Goal: Information Seeking & Learning: Compare options

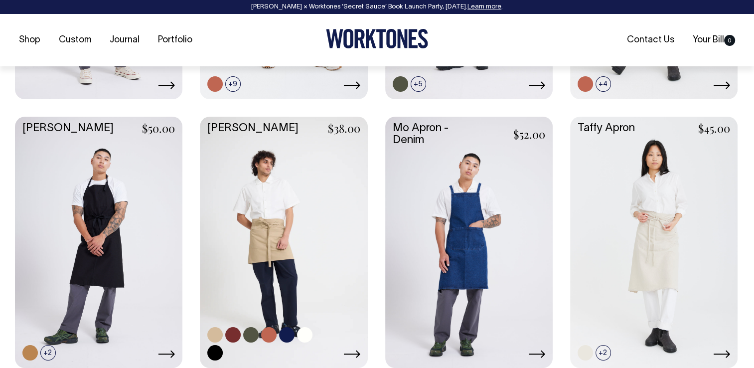
scroll to position [649, 0]
click at [274, 248] on link at bounding box center [283, 240] width 167 height 249
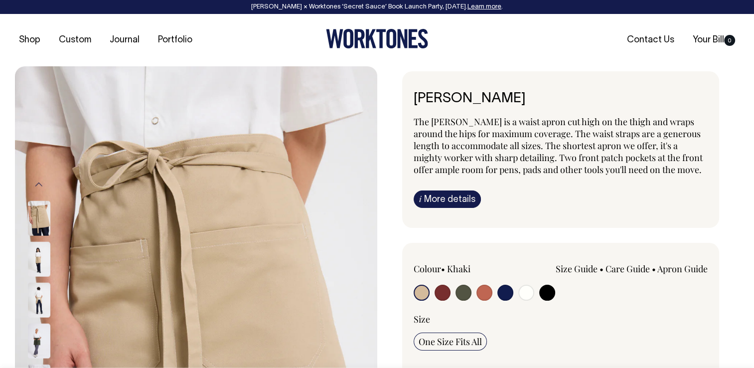
click at [437, 290] on input "radio" at bounding box center [442, 292] width 16 height 16
radio input "true"
select select "Burgundy"
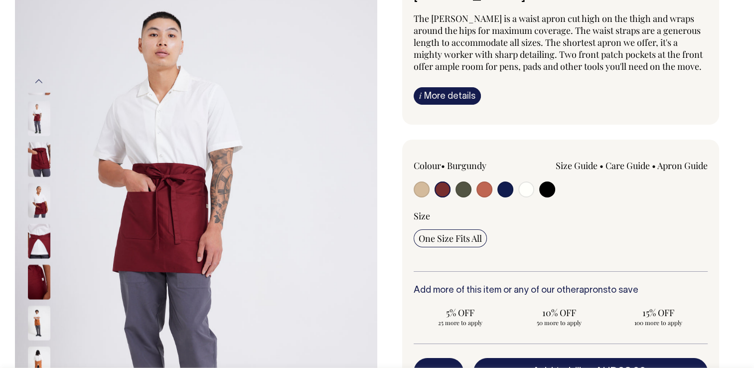
scroll to position [104, 0]
click at [467, 189] on input "radio" at bounding box center [463, 189] width 16 height 16
radio input "true"
select select "Olive"
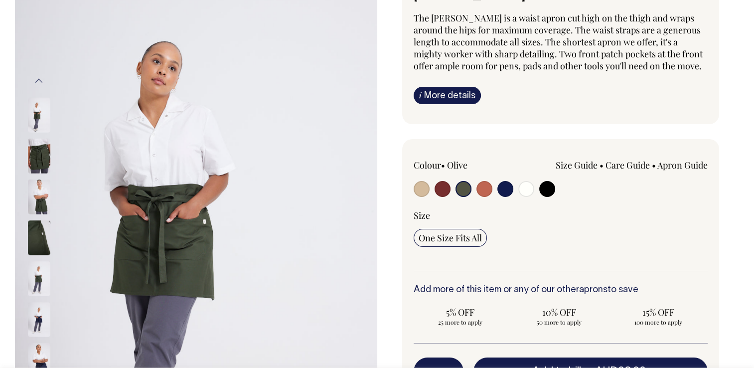
click at [446, 189] on input "radio" at bounding box center [442, 189] width 16 height 16
radio input "true"
select select "Burgundy"
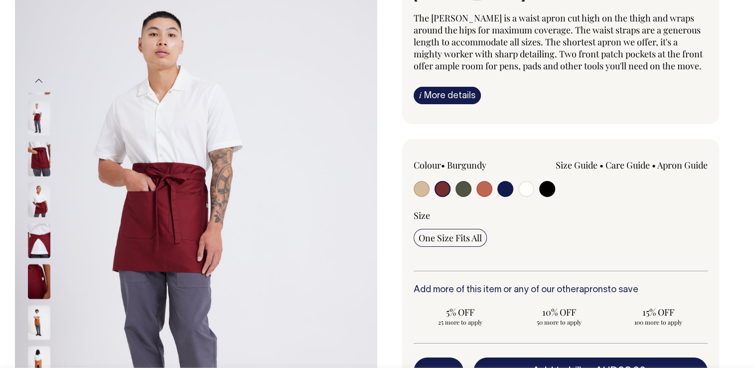
click at [484, 191] on input "radio" at bounding box center [484, 189] width 16 height 16
radio input "true"
select select "Rust"
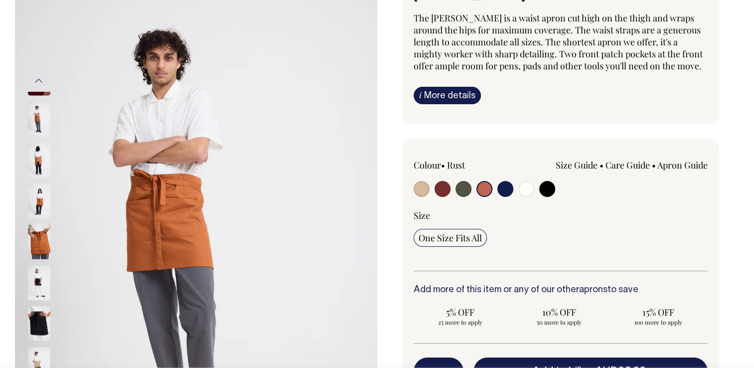
click at [503, 190] on input "radio" at bounding box center [505, 189] width 16 height 16
radio input "true"
select select "Dark Navy"
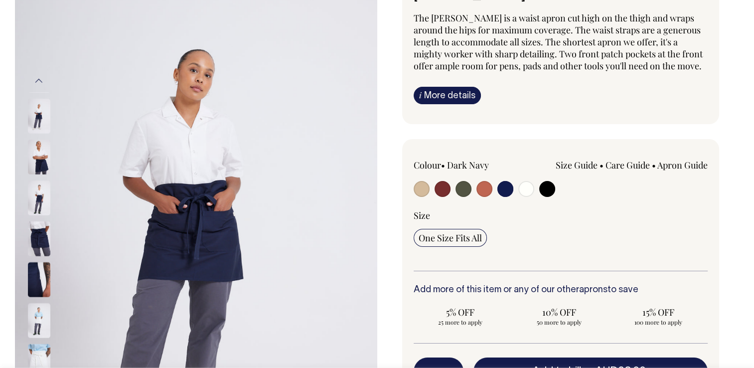
click at [456, 192] on input "radio" at bounding box center [463, 189] width 16 height 16
radio input "true"
select select "Olive"
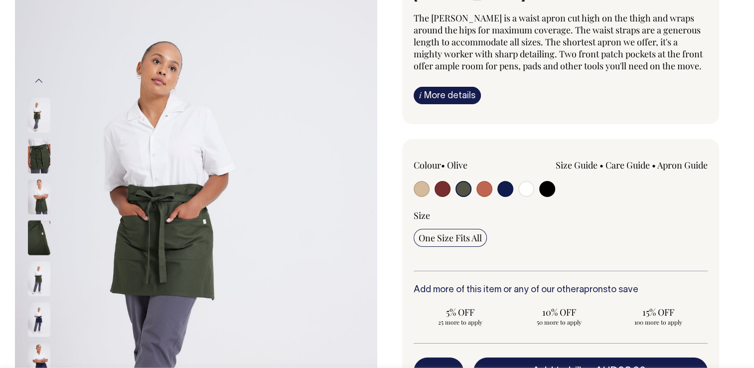
click at [48, 153] on img at bounding box center [39, 156] width 22 height 35
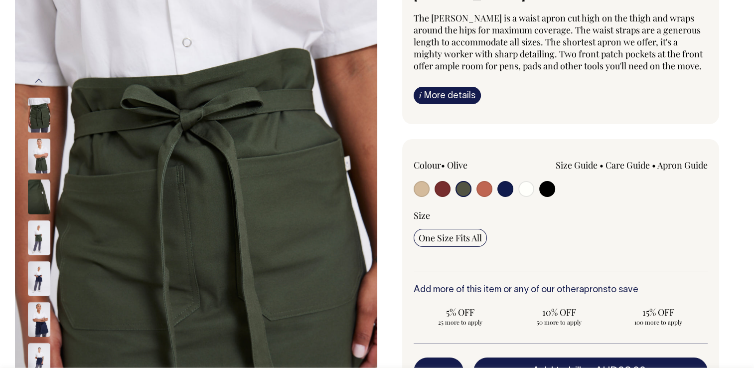
click at [463, 189] on input "radio" at bounding box center [463, 189] width 16 height 16
click at [432, 193] on div at bounding box center [473, 190] width 118 height 18
click at [442, 188] on input "radio" at bounding box center [442, 189] width 16 height 16
radio input "true"
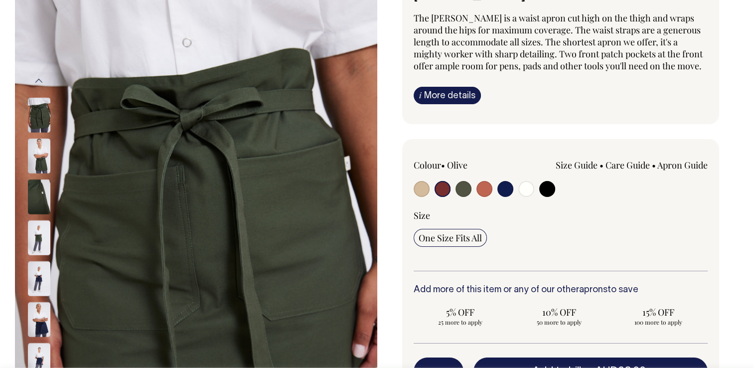
select select "Burgundy"
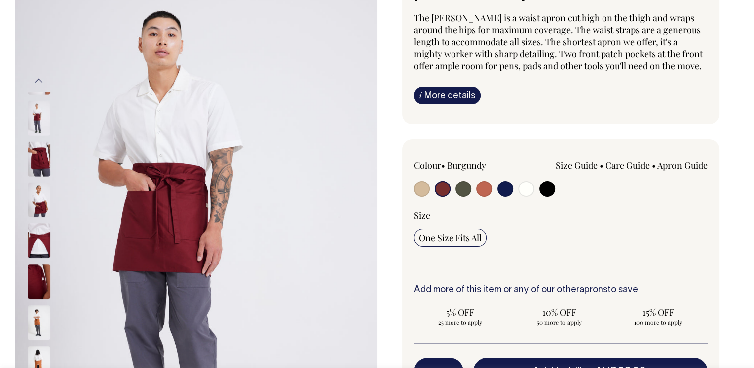
click at [472, 193] on div at bounding box center [473, 190] width 118 height 18
click at [463, 189] on input "radio" at bounding box center [463, 189] width 16 height 16
radio input "true"
select select "Olive"
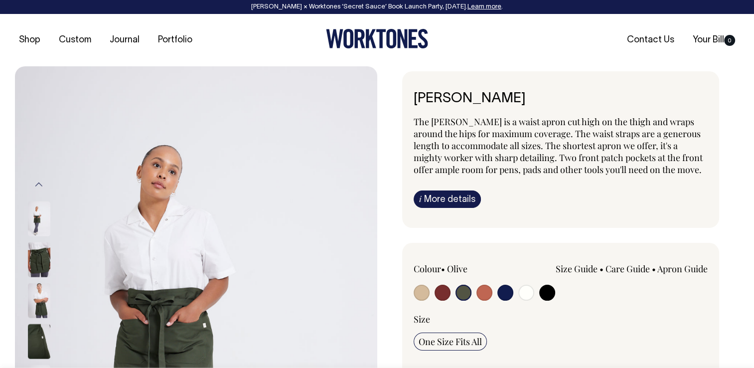
click at [550, 294] on input "radio" at bounding box center [547, 292] width 16 height 16
radio input "true"
select select "Black"
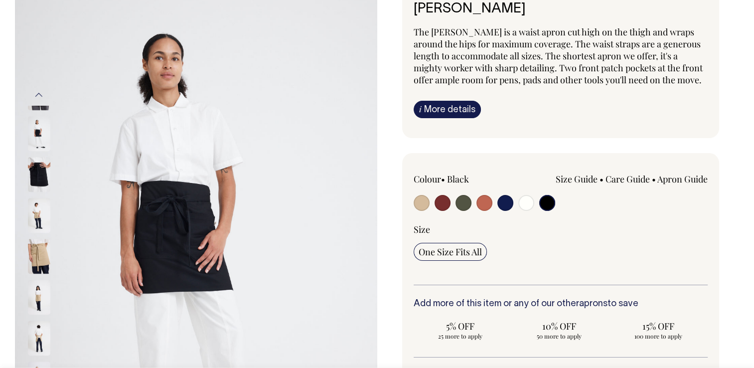
scroll to position [90, 0]
click at [484, 202] on input "radio" at bounding box center [484, 203] width 16 height 16
radio input "true"
select select "Rust"
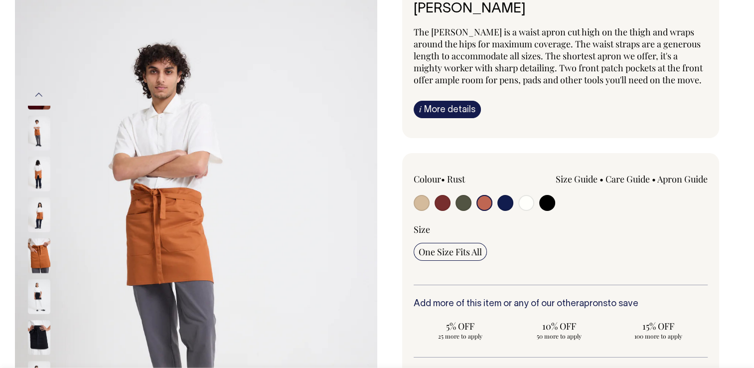
click at [464, 202] on input "radio" at bounding box center [463, 203] width 16 height 16
radio input "true"
select select "Olive"
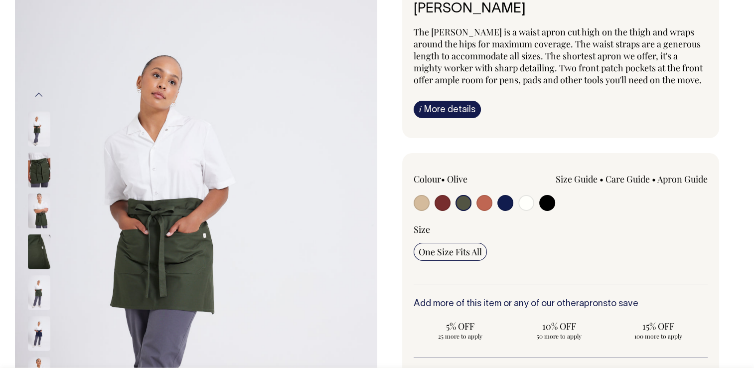
click at [464, 202] on input "radio" at bounding box center [463, 203] width 16 height 16
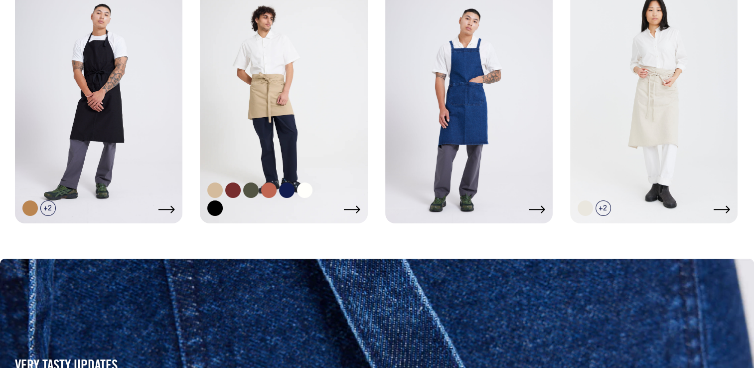
scroll to position [792, 0]
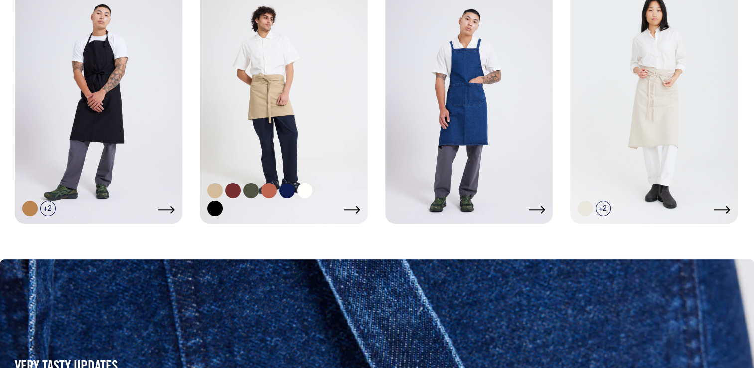
click at [293, 103] on link at bounding box center [283, 97] width 167 height 249
